Goal: Information Seeking & Learning: Compare options

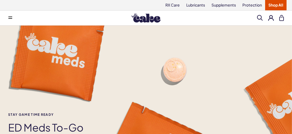
click at [13, 15] on button at bounding box center [10, 17] width 11 height 11
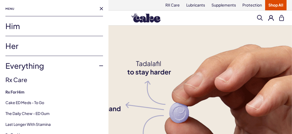
click at [11, 27] on link "Him" at bounding box center [54, 26] width 98 height 20
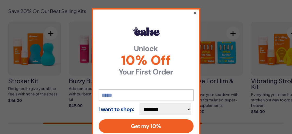
click at [193, 12] on button "×" at bounding box center [195, 13] width 4 height 7
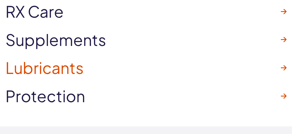
scroll to position [1466, 0]
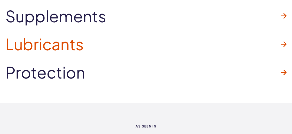
click at [53, 44] on span "Lubricants" at bounding box center [44, 43] width 78 height 17
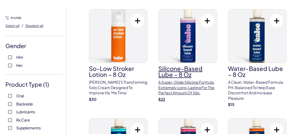
click at [187, 34] on img at bounding box center [188, 36] width 58 height 53
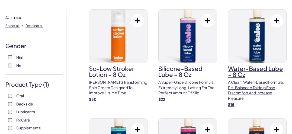
click at [260, 51] on img at bounding box center [258, 36] width 58 height 53
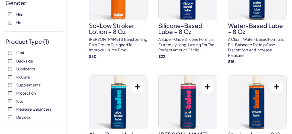
scroll to position [136, 0]
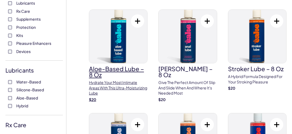
click at [123, 35] on img at bounding box center [118, 36] width 58 height 53
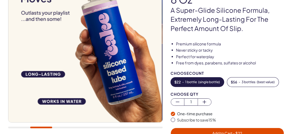
scroll to position [81, 0]
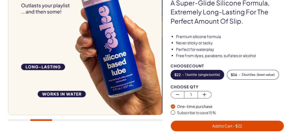
click at [61, 120] on div at bounding box center [85, 120] width 155 height 2
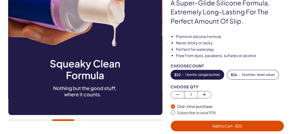
click at [82, 120] on div at bounding box center [85, 120] width 155 height 2
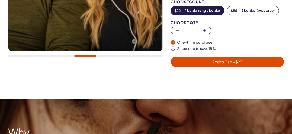
scroll to position [163, 0]
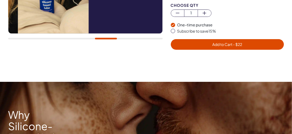
click at [106, 38] on div at bounding box center [85, 39] width 155 height 2
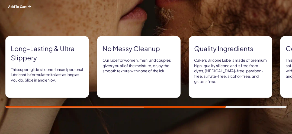
scroll to position [326, 0]
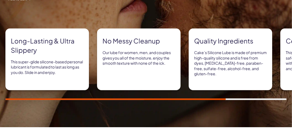
click at [206, 76] on div "Quality Ingredients Cake’s Silicone Lube is made of premium high-quality silico…" at bounding box center [231, 60] width 84 height 62
click at [235, 100] on img at bounding box center [146, 23] width 292 height 208
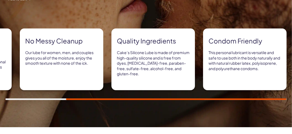
click at [237, 99] on div at bounding box center [146, 99] width 282 height 2
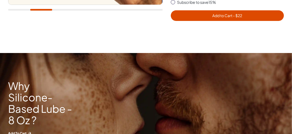
scroll to position [109, 0]
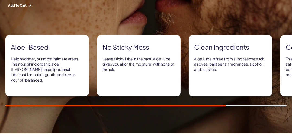
scroll to position [299, 0]
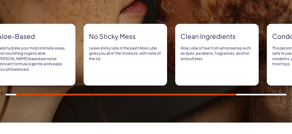
click at [242, 68] on div "Clean Ingredients Aloe Lube is free from all nonsense such as dyes, parabens, f…" at bounding box center [217, 55] width 84 height 62
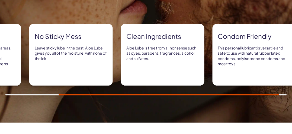
click at [235, 66] on p "This personal lubricant is versatile and safe to use with natural rubber latex …" at bounding box center [254, 55] width 73 height 21
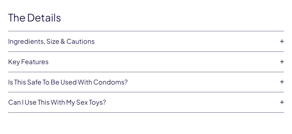
scroll to position [1032, 0]
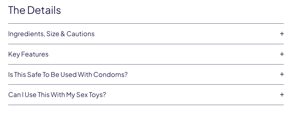
click at [282, 72] on icon at bounding box center [282, 74] width 8 height 8
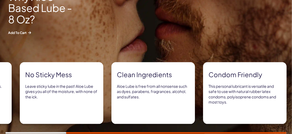
scroll to position [272, 0]
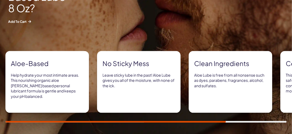
click at [27, 122] on div "Why Aloe-Based Lube - 8 oz? Add to Cart Aloe-Based Help hydrate your most intim…" at bounding box center [146, 51] width 292 height 197
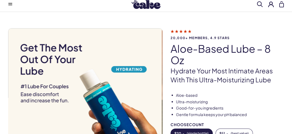
scroll to position [0, 0]
